Goal: Task Accomplishment & Management: Manage account settings

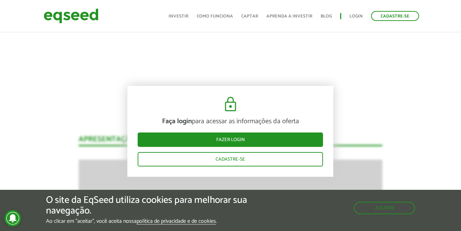
scroll to position [798, 0]
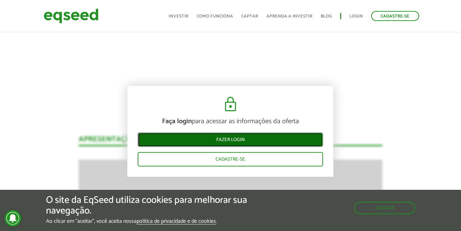
click at [215, 140] on link "Fazer login" at bounding box center [230, 140] width 185 height 14
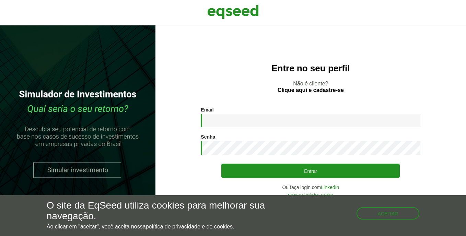
click at [258, 140] on div "Senha * Digite a senha que será usada em conjunto com seu e-mail." at bounding box center [311, 144] width 220 height 21
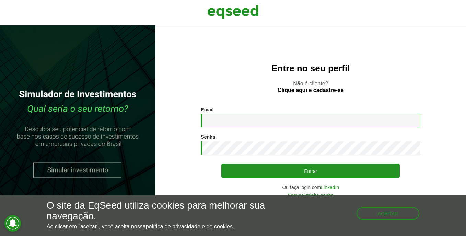
click at [221, 122] on input "Email *" at bounding box center [311, 120] width 220 height 13
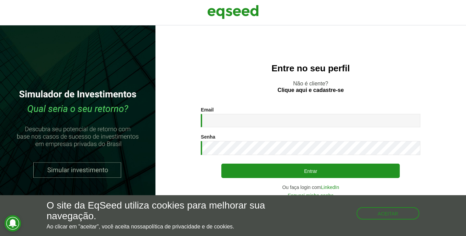
click at [205, 157] on div "Email * Digite seu endereço de e-mail. Senha * Digite a senha que será usada em…" at bounding box center [311, 152] width 220 height 91
click at [217, 110] on div "Email * Digite seu endereço de e-mail." at bounding box center [311, 117] width 220 height 20
click at [224, 128] on div "Email * Digite seu endereço de e-mail. Senha * Digite a senha que será usada em…" at bounding box center [311, 152] width 220 height 91
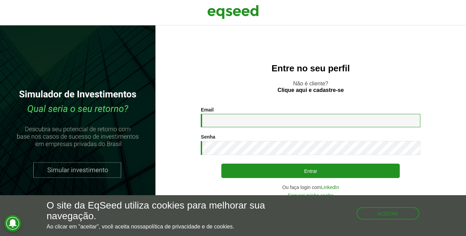
click at [224, 121] on input "Email *" at bounding box center [311, 120] width 220 height 13
type input "**********"
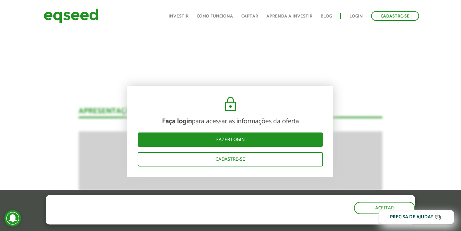
scroll to position [831, 0]
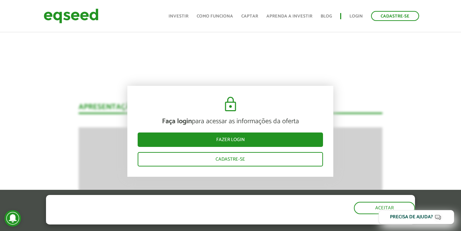
click at [380, 28] on header "Cadastre-se Toggle navigation Toggle navigation Início Investir Como funciona C…" at bounding box center [230, 16] width 461 height 32
click at [376, 206] on button "Aceitar" at bounding box center [385, 207] width 60 height 11
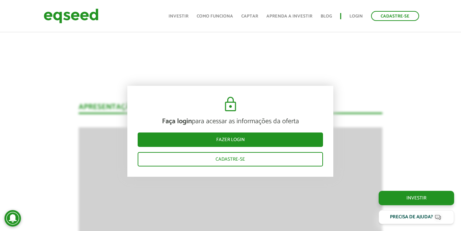
scroll to position [693, 0]
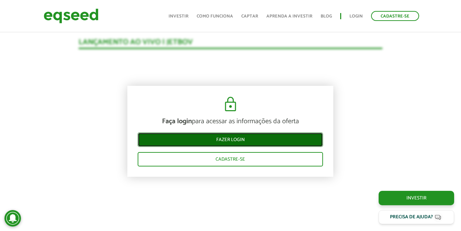
click at [241, 140] on link "Fazer login" at bounding box center [230, 140] width 185 height 14
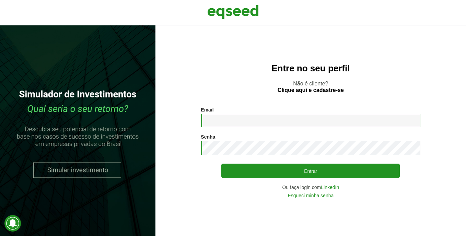
click at [209, 121] on input "Email *" at bounding box center [311, 120] width 220 height 13
type input "**********"
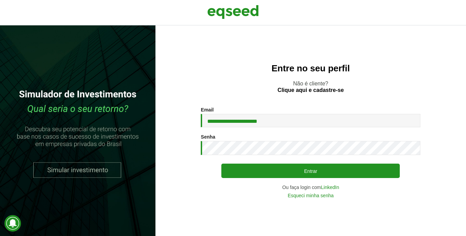
click at [201, 71] on h2 "Entre no seu perfil" at bounding box center [310, 69] width 283 height 10
drag, startPoint x: -1, startPoint y: 113, endPoint x: -1, endPoint y: -25, distance: 138.0
drag, startPoint x: -1, startPoint y: -25, endPoint x: 301, endPoint y: 45, distance: 310.6
click at [301, 45] on div "**********" at bounding box center [311, 130] width 311 height 211
